Goal: Information Seeking & Learning: Learn about a topic

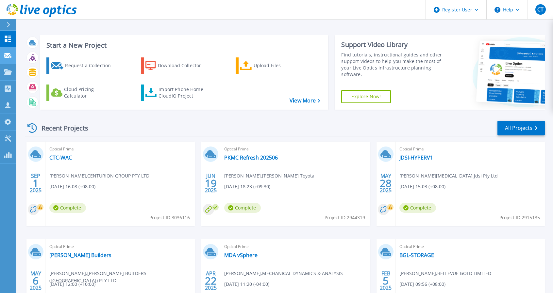
click at [8, 56] on icon at bounding box center [8, 55] width 8 height 5
click at [7, 73] on icon at bounding box center [8, 72] width 8 height 6
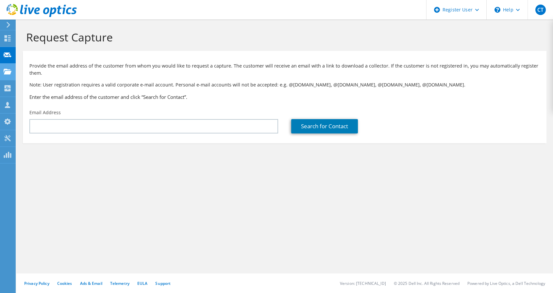
click at [8, 75] on div at bounding box center [8, 72] width 8 height 7
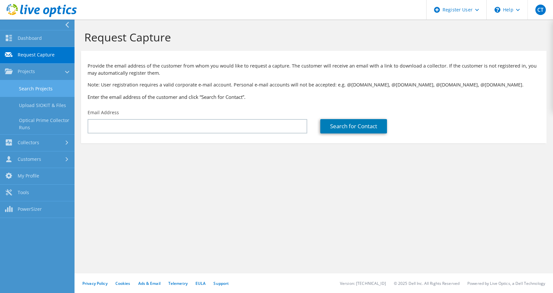
click at [30, 92] on link "Search Projects" at bounding box center [37, 88] width 74 height 17
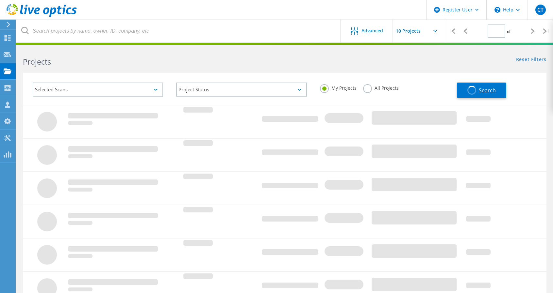
type input "1"
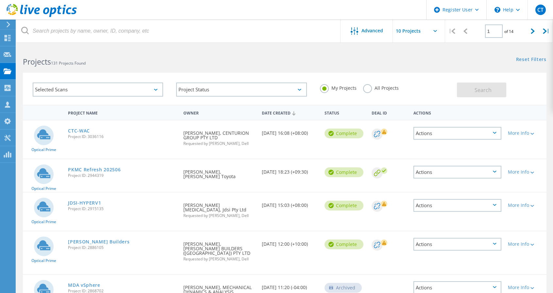
click at [369, 88] on label "All Projects" at bounding box center [381, 87] width 36 height 6
click at [0, 0] on input "All Projects" at bounding box center [0, 0] width 0 height 0
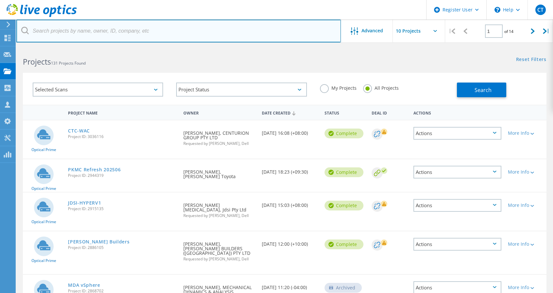
click at [92, 31] on input "text" at bounding box center [178, 31] width 324 height 23
type input "peter kittle"
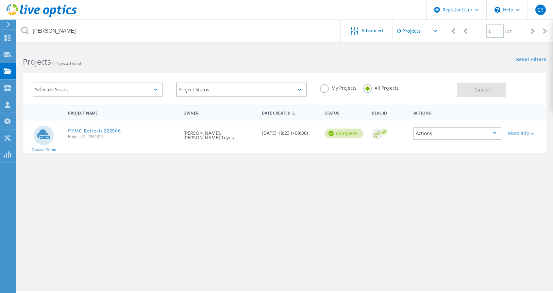
click at [84, 132] on link "PKMC Refresh 202506" at bounding box center [94, 131] width 53 height 5
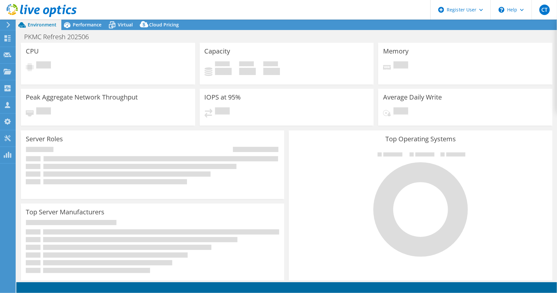
select select "[GEOGRAPHIC_DATA]"
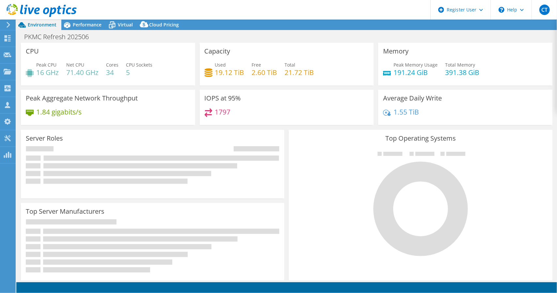
select select "AUD"
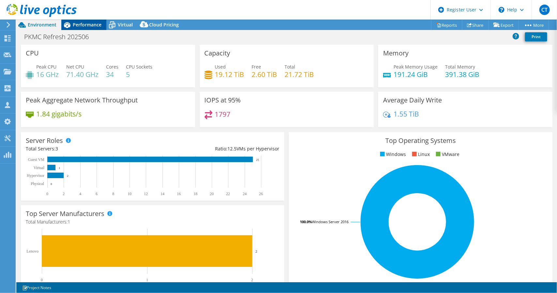
click at [89, 23] on span "Performance" at bounding box center [87, 25] width 29 height 6
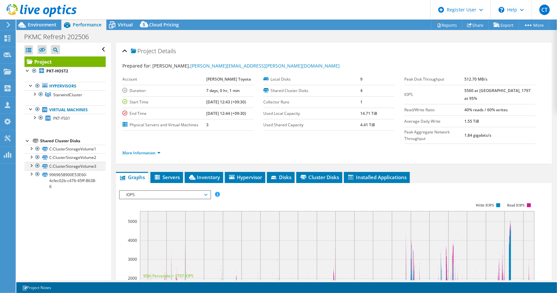
click at [32, 166] on div at bounding box center [31, 165] width 7 height 7
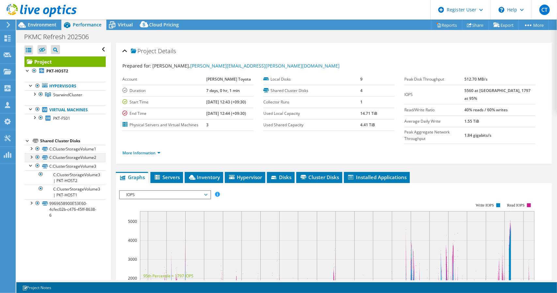
click at [32, 158] on div at bounding box center [31, 156] width 7 height 7
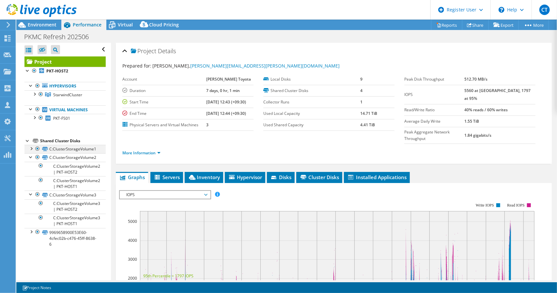
click at [31, 145] on div at bounding box center [31, 148] width 7 height 7
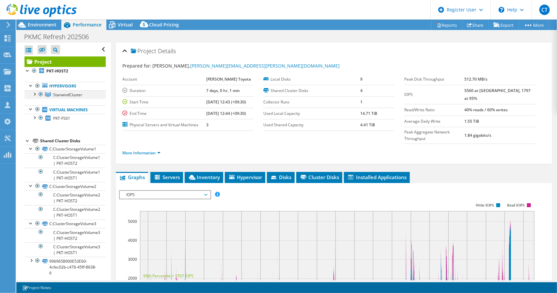
click at [35, 92] on div at bounding box center [34, 93] width 7 height 7
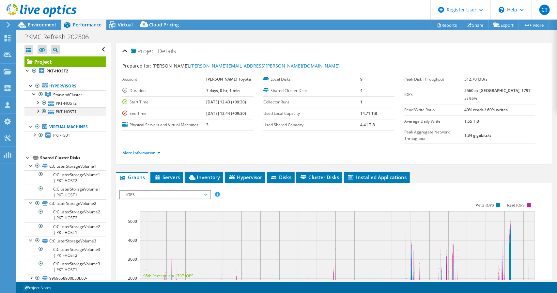
click at [37, 109] on div at bounding box center [37, 110] width 7 height 7
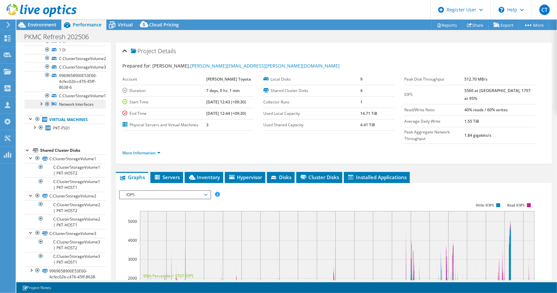
scroll to position [80, 0]
click at [28, 160] on div at bounding box center [31, 157] width 7 height 7
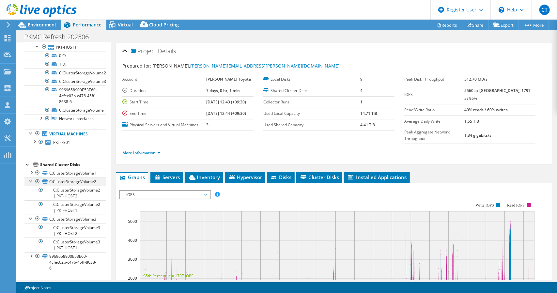
click at [31, 182] on div at bounding box center [31, 181] width 7 height 7
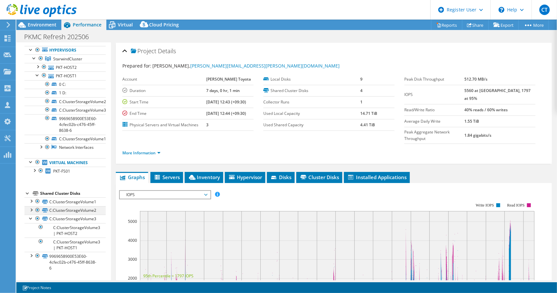
scroll to position [40, 0]
click at [29, 222] on link "C:ClusterStorageVolume3" at bounding box center [64, 219] width 81 height 8
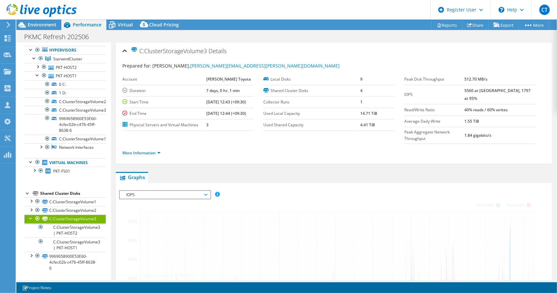
click at [29, 220] on div at bounding box center [31, 218] width 7 height 7
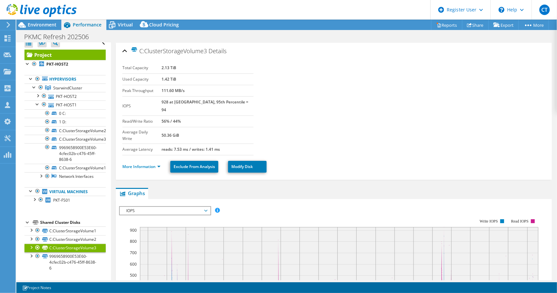
scroll to position [11, 0]
click at [68, 231] on link "C:ClusterStorageVolume1" at bounding box center [64, 231] width 81 height 8
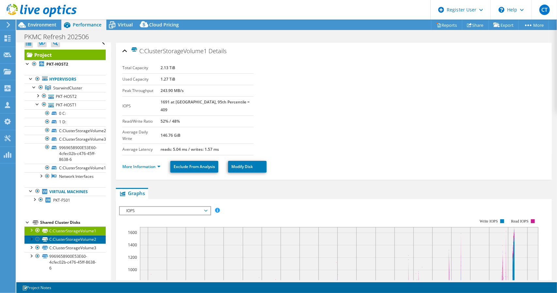
click at [73, 240] on link "C:ClusterStorageVolume2" at bounding box center [64, 239] width 81 height 8
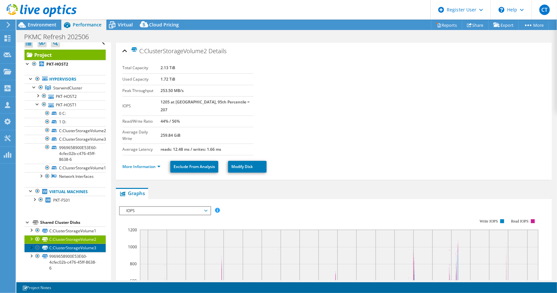
click at [71, 248] on link "C:ClusterStorageVolume3" at bounding box center [64, 248] width 81 height 8
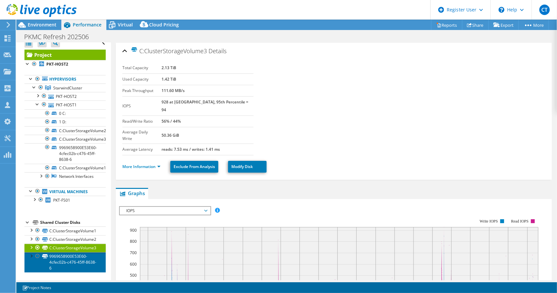
click at [61, 258] on link "9969658900E53E60-4cfec02b-c476-45ff-8638-6" at bounding box center [64, 262] width 81 height 20
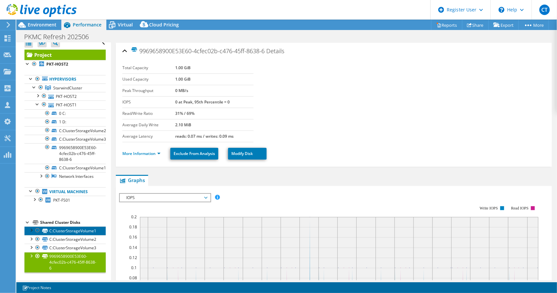
click at [57, 230] on link "C:ClusterStorageVolume1" at bounding box center [64, 231] width 81 height 8
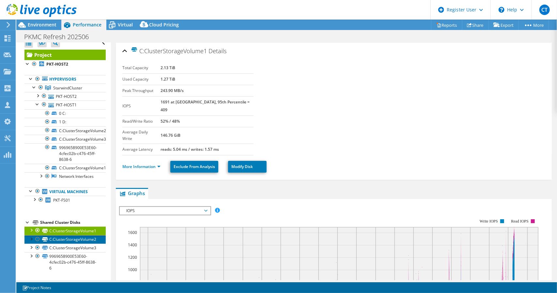
click at [62, 239] on link "C:ClusterStorageVolume2" at bounding box center [64, 239] width 81 height 8
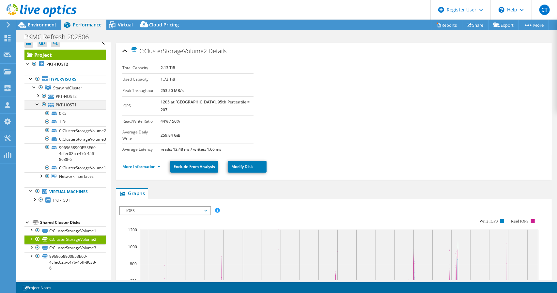
click at [37, 101] on div at bounding box center [37, 104] width 7 height 7
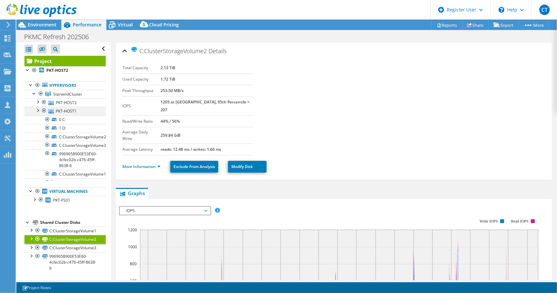
scroll to position [0, 0]
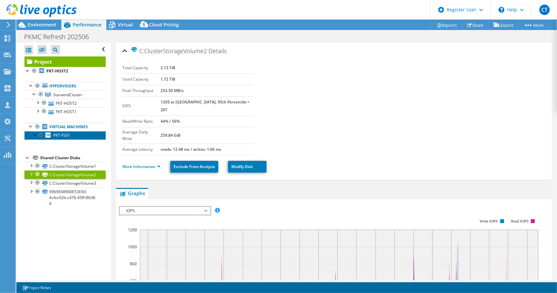
click at [60, 134] on span "PKT-FS01" at bounding box center [61, 136] width 17 height 6
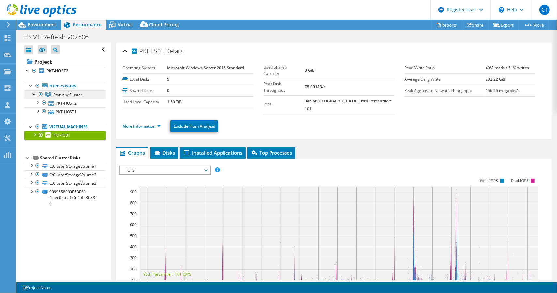
click at [58, 94] on span "StarwindCluster" at bounding box center [67, 95] width 29 height 6
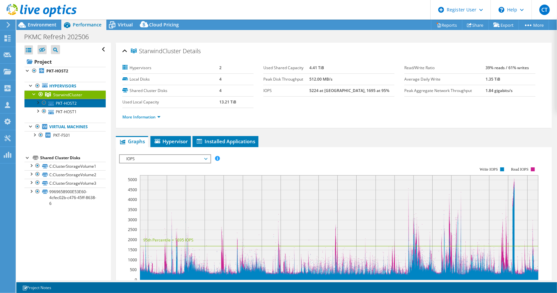
click at [64, 102] on link "PKT-HOST2" at bounding box center [64, 103] width 81 height 8
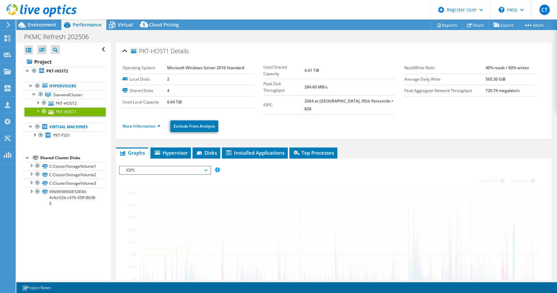
select select "[GEOGRAPHIC_DATA]"
select select "AUD"
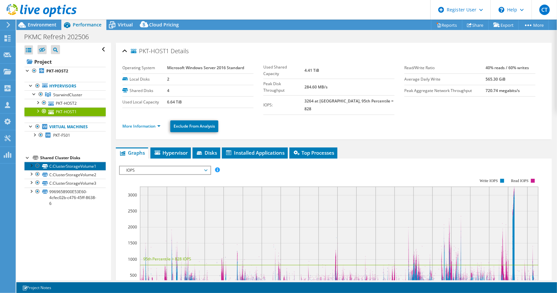
click at [55, 169] on link "C:ClusterStorageVolume1" at bounding box center [64, 166] width 81 height 8
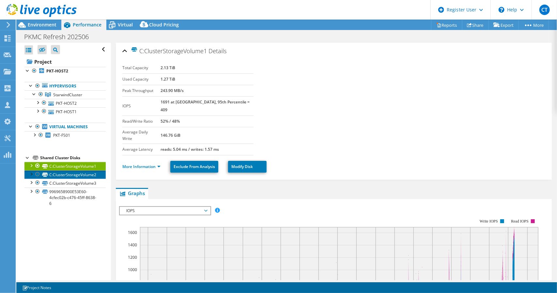
click at [57, 174] on link "C:ClusterStorageVolume2" at bounding box center [64, 174] width 81 height 8
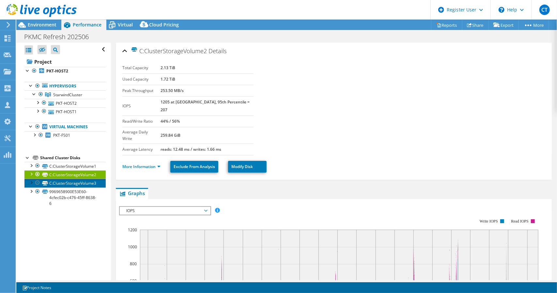
click at [56, 181] on link "C:ClusterStorageVolume3" at bounding box center [64, 183] width 81 height 8
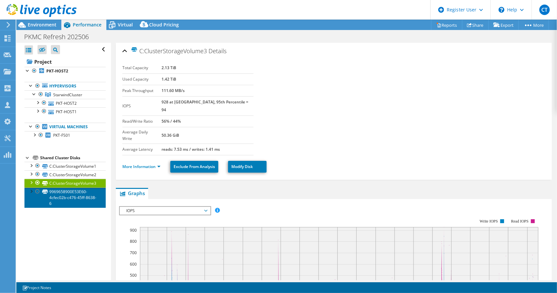
click at [56, 192] on link "9969658900E53E60-4cfec02b-c476-45ff-8638-6" at bounding box center [64, 198] width 81 height 20
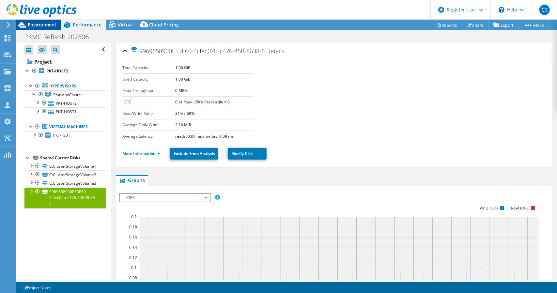
click at [37, 27] on span "Environment" at bounding box center [42, 25] width 29 height 6
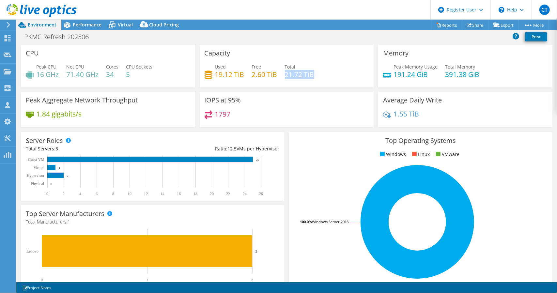
drag, startPoint x: 283, startPoint y: 75, endPoint x: 323, endPoint y: 76, distance: 39.6
click at [323, 76] on div "Used 19.12 TiB Free 2.60 TiB Total 21.72 TiB" at bounding box center [287, 73] width 165 height 21
click at [85, 24] on span "Performance" at bounding box center [87, 25] width 29 height 6
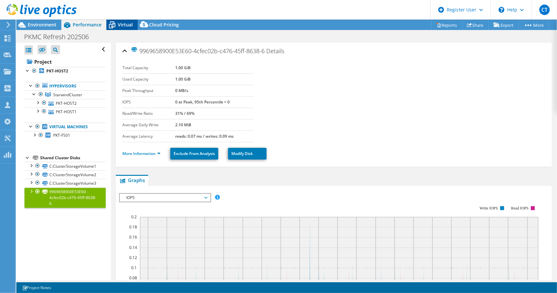
click at [121, 24] on span "Virtual" at bounding box center [125, 25] width 15 height 6
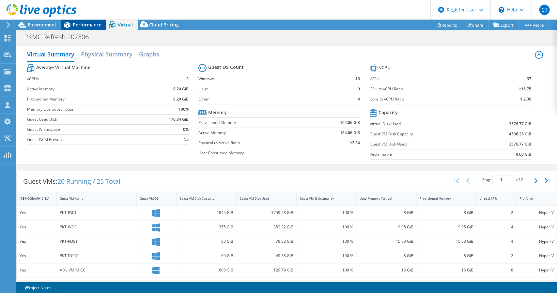
click at [81, 23] on span "Performance" at bounding box center [87, 25] width 29 height 6
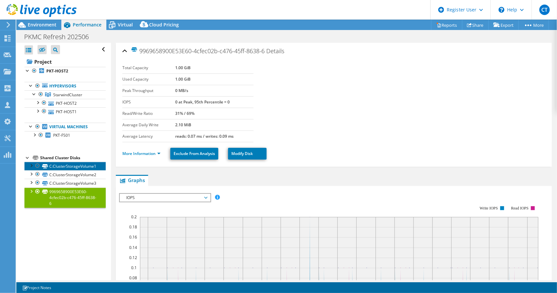
click at [62, 165] on link "C:ClusterStorageVolume1" at bounding box center [64, 166] width 81 height 8
